Goal: Navigation & Orientation: Understand site structure

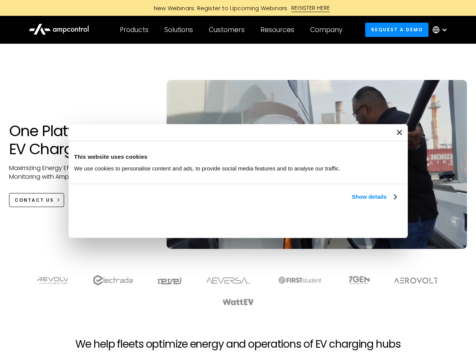
click at [352, 201] on link "Show details" at bounding box center [374, 196] width 45 height 9
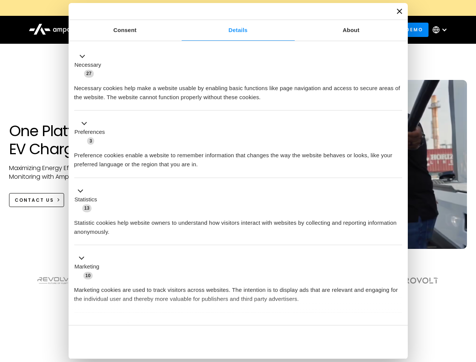
click at [398, 312] on div "Consent Details [#IABV2SETTINGS#] About This website uses cookies We use cookie…" at bounding box center [238, 181] width 339 height 356
click at [468, 304] on section at bounding box center [238, 290] width 476 height 47
click at [232, 30] on div "Customers" at bounding box center [227, 30] width 36 height 8
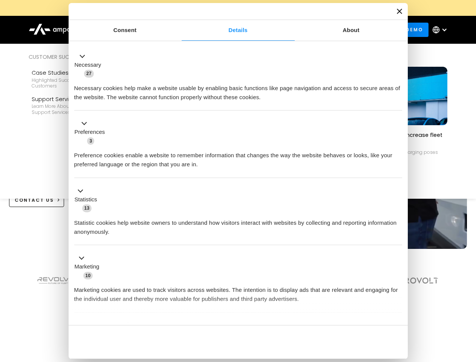
click at [134, 30] on div "Products" at bounding box center [134, 30] width 29 height 8
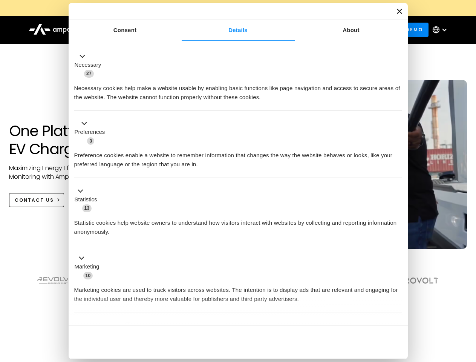
click at [179, 30] on div "Solutions" at bounding box center [178, 30] width 29 height 8
click at [228, 30] on div "Customers" at bounding box center [227, 30] width 36 height 8
